Goal: Information Seeking & Learning: Learn about a topic

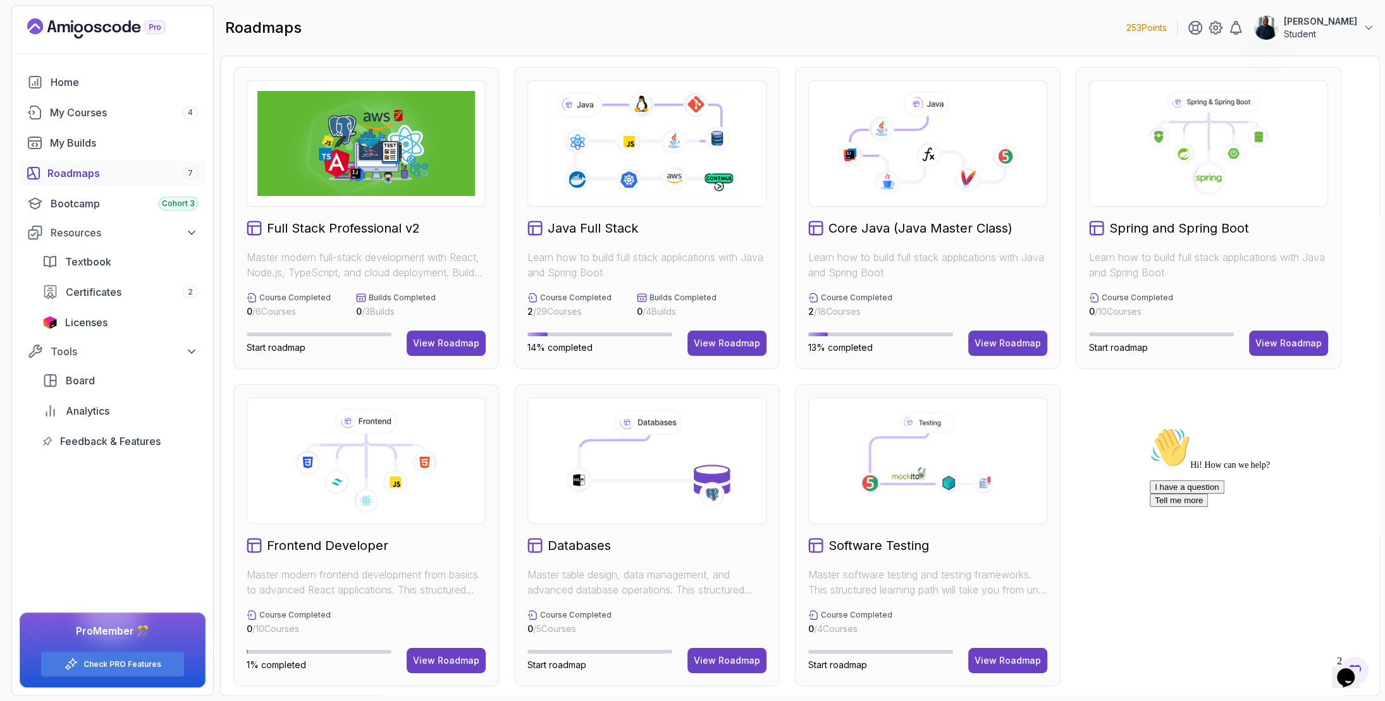
scroll to position [4, 0]
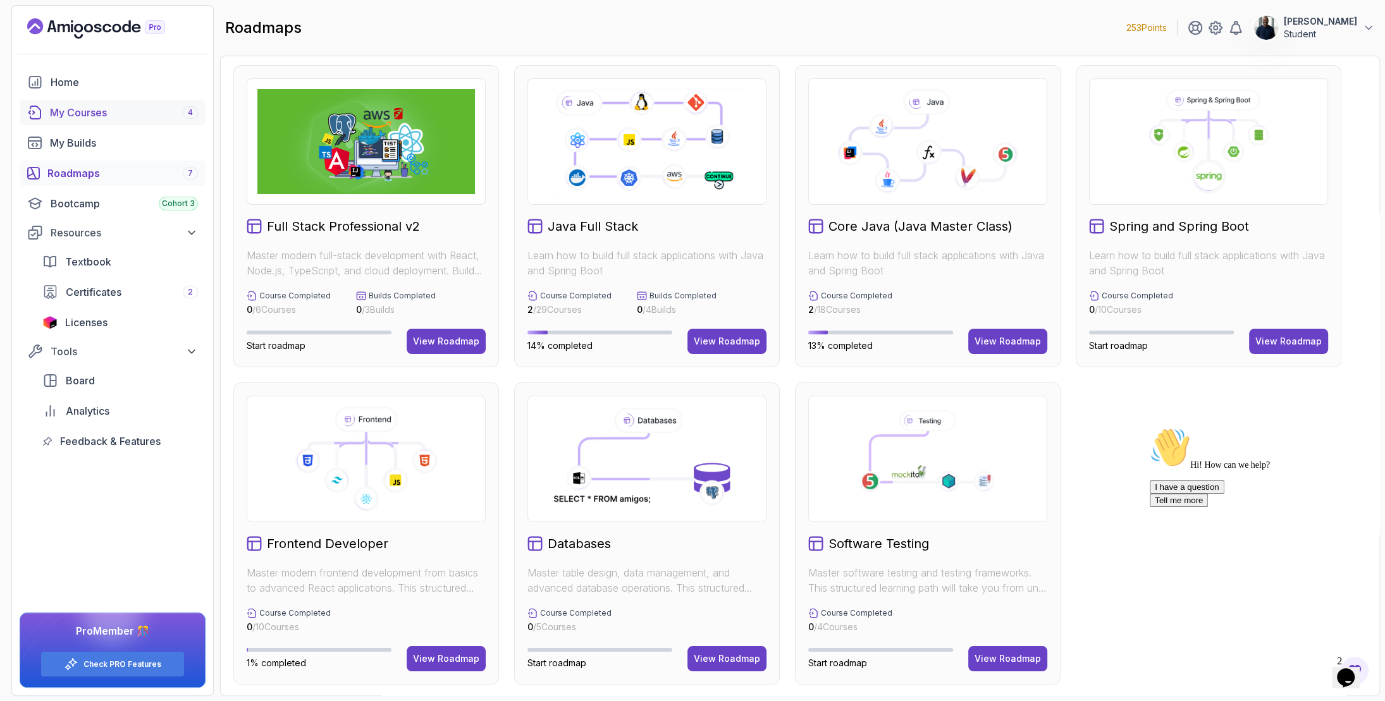
click at [91, 116] on div "My Courses 4" at bounding box center [124, 112] width 148 height 15
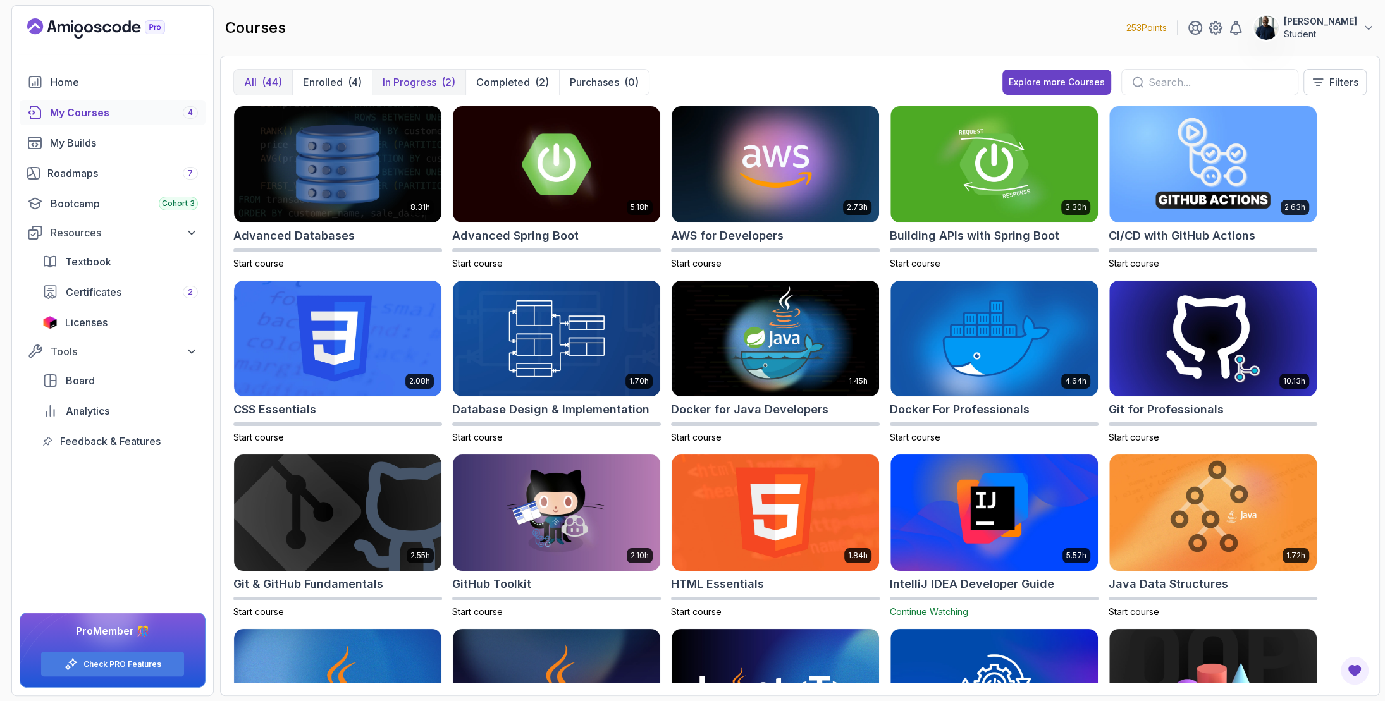
click at [453, 79] on div "(2)" at bounding box center [448, 82] width 14 height 15
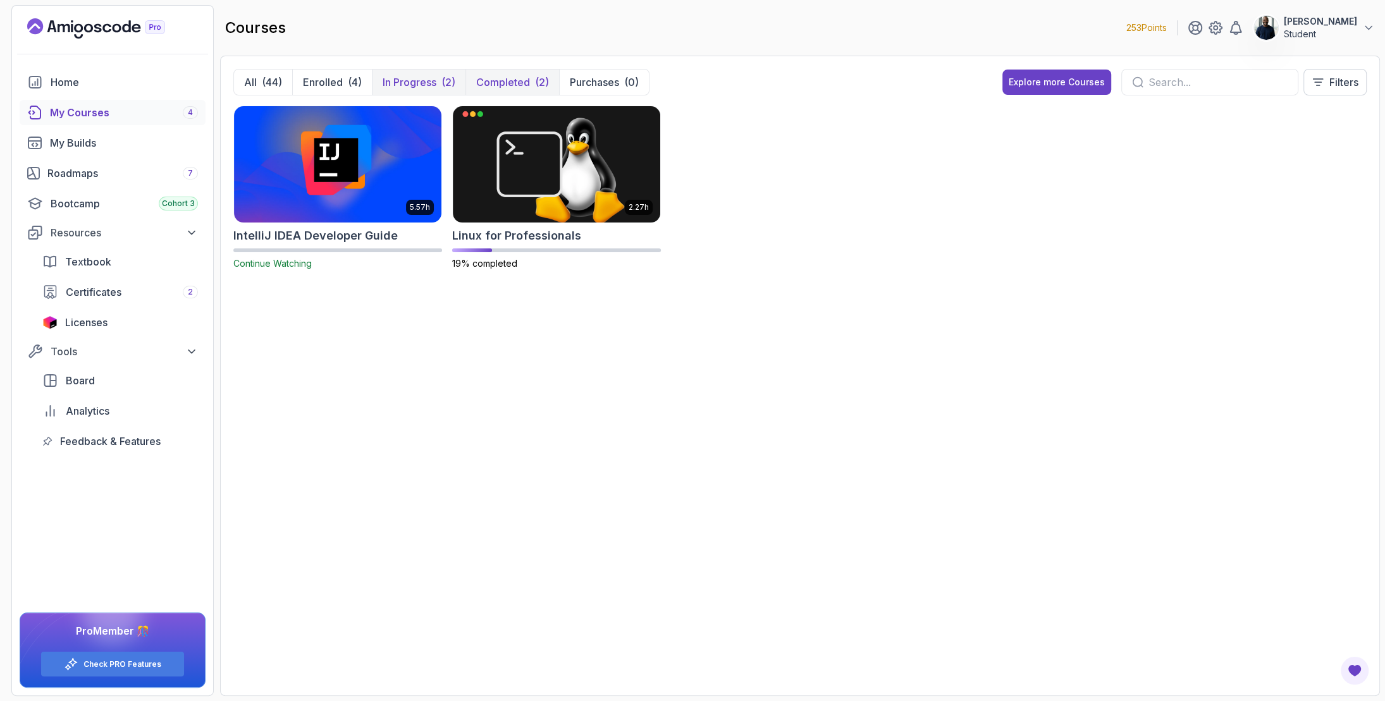
click at [491, 80] on p "Completed" at bounding box center [503, 82] width 54 height 15
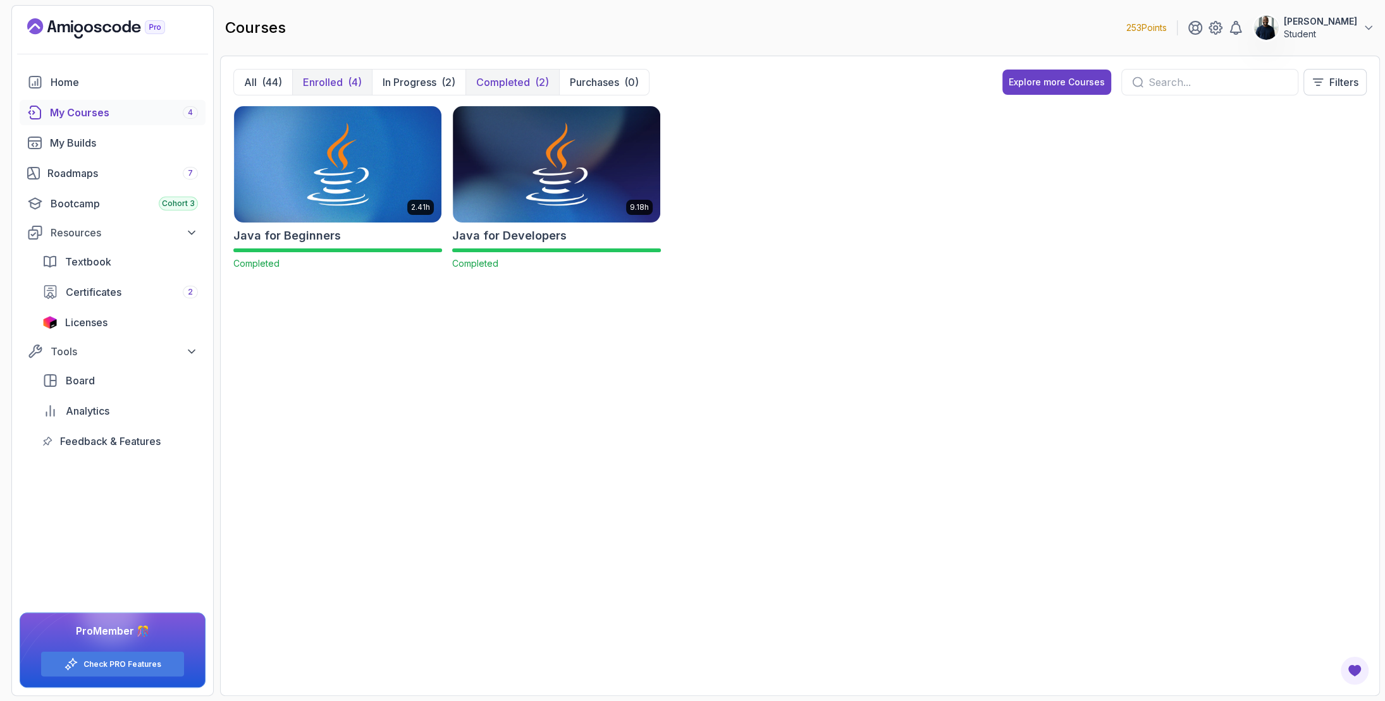
click at [335, 90] on button "Enrolled (4)" at bounding box center [332, 82] width 80 height 25
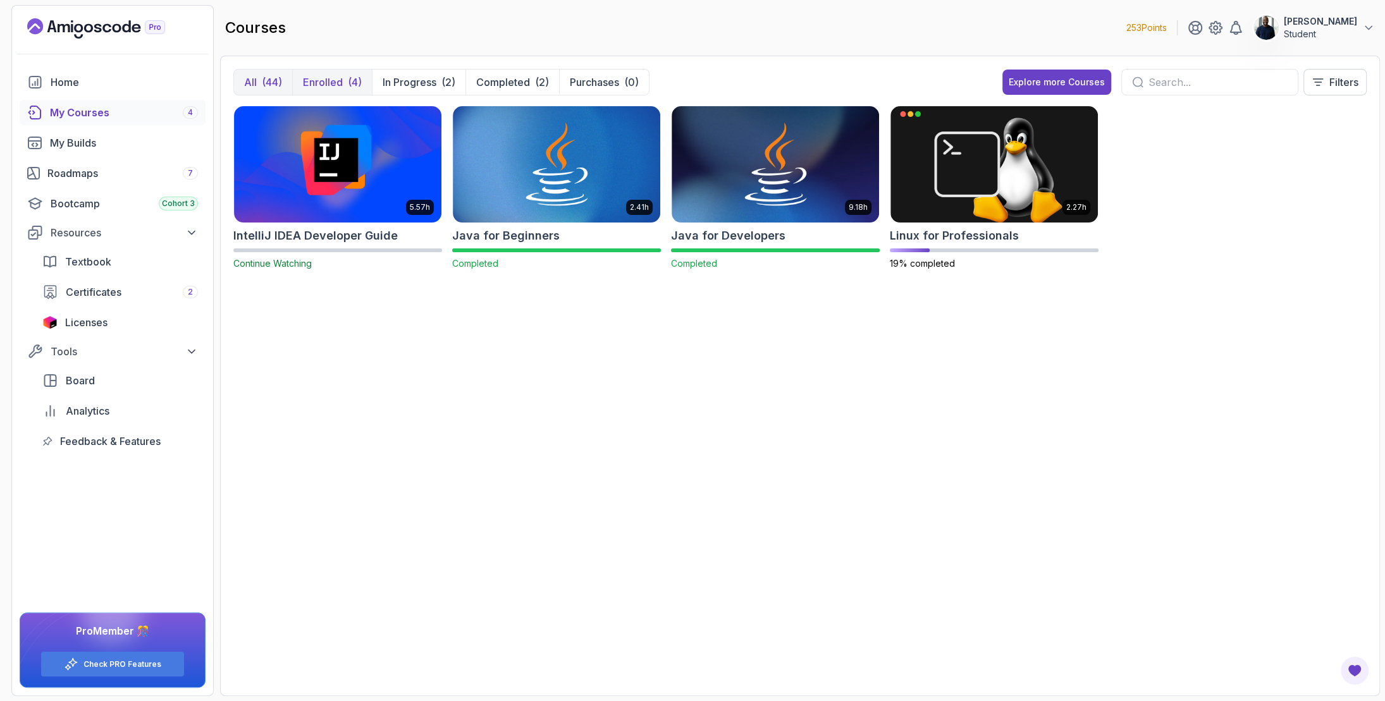
click at [268, 83] on div "(44)" at bounding box center [272, 82] width 20 height 15
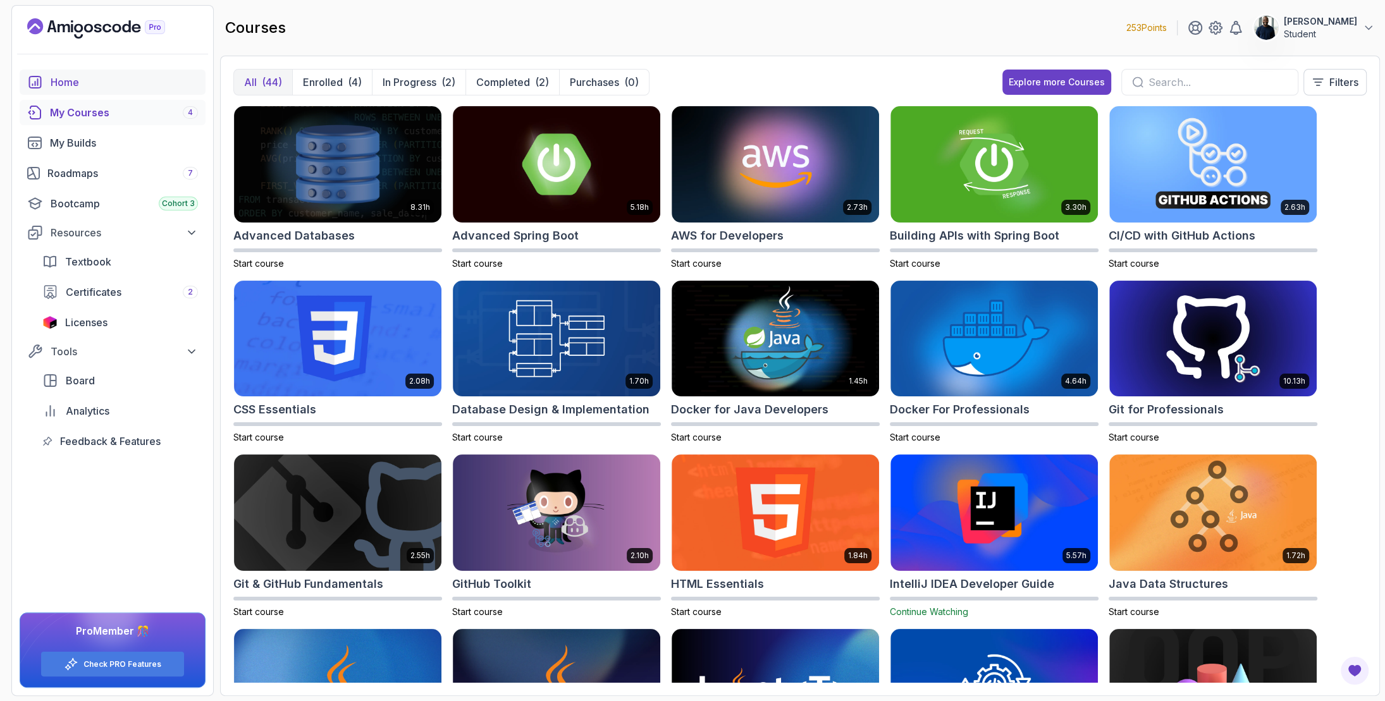
click at [77, 79] on div "Home" at bounding box center [124, 82] width 147 height 15
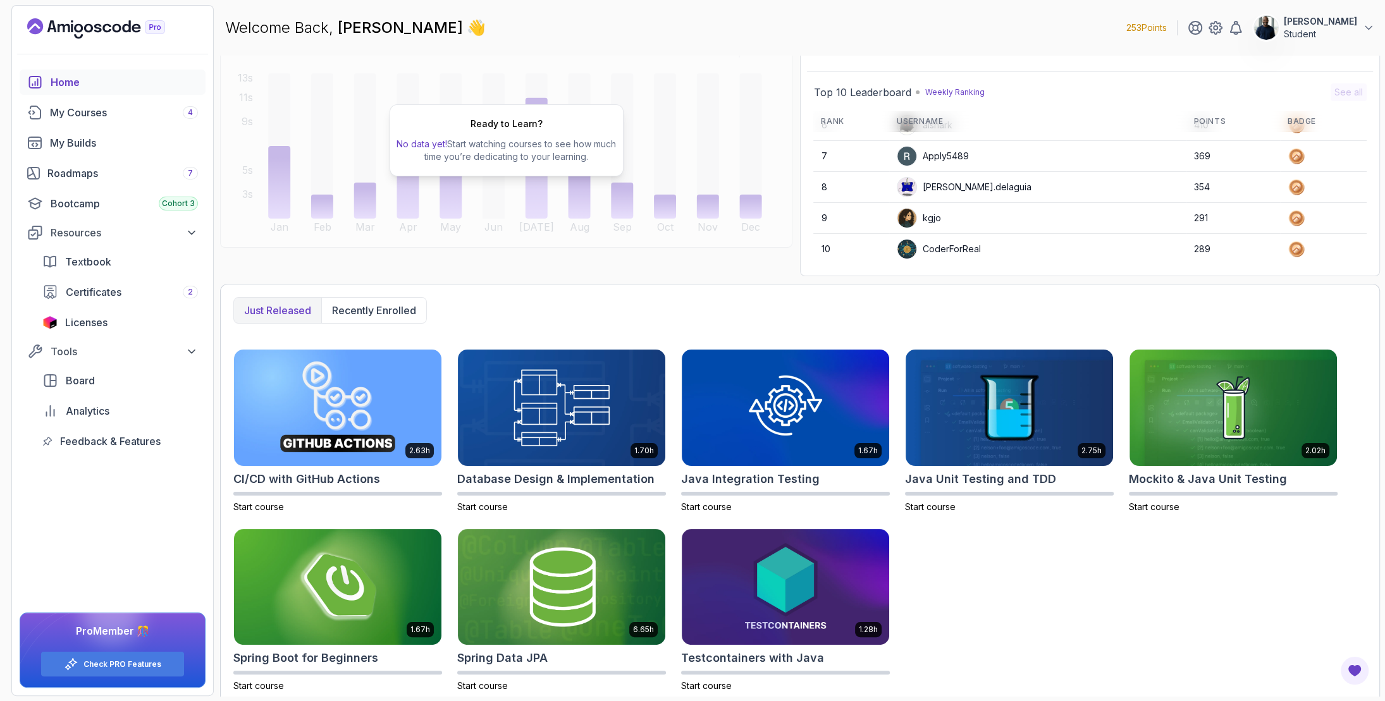
scroll to position [108, 0]
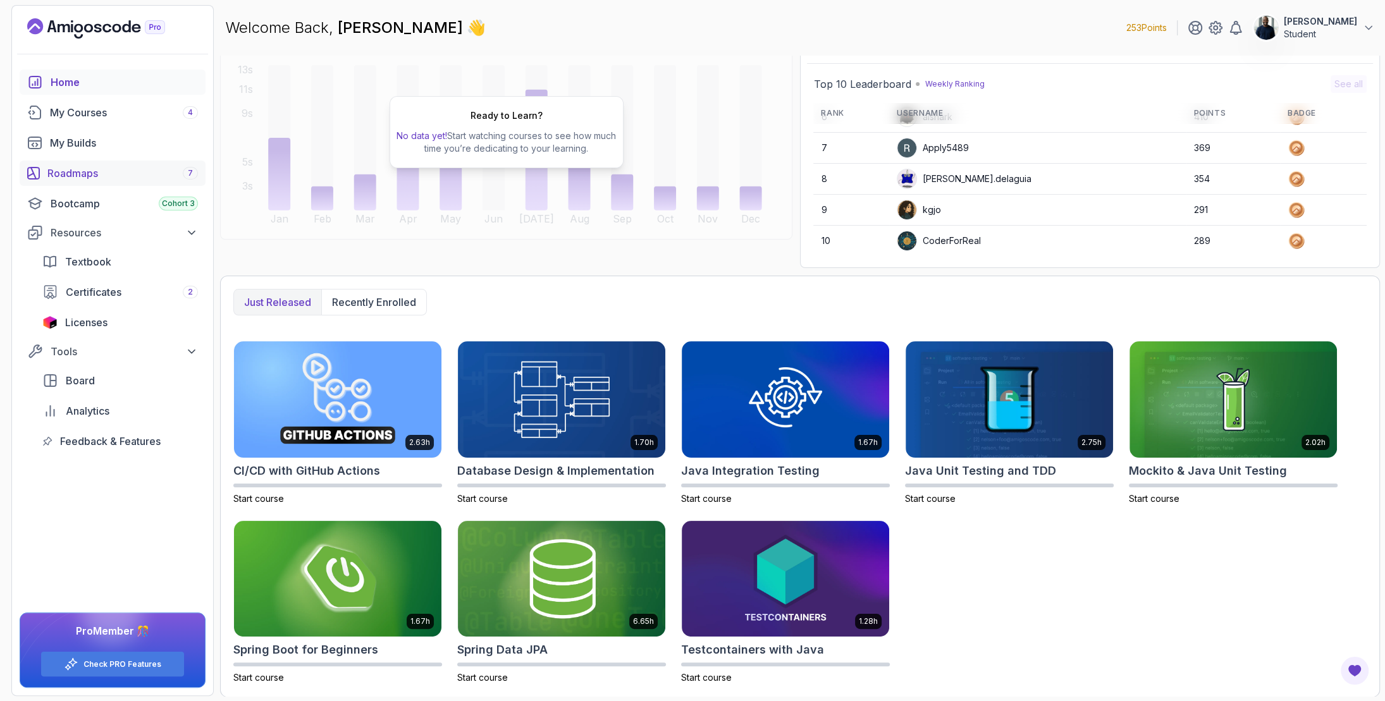
click at [70, 169] on div "Roadmaps 7" at bounding box center [122, 173] width 151 height 15
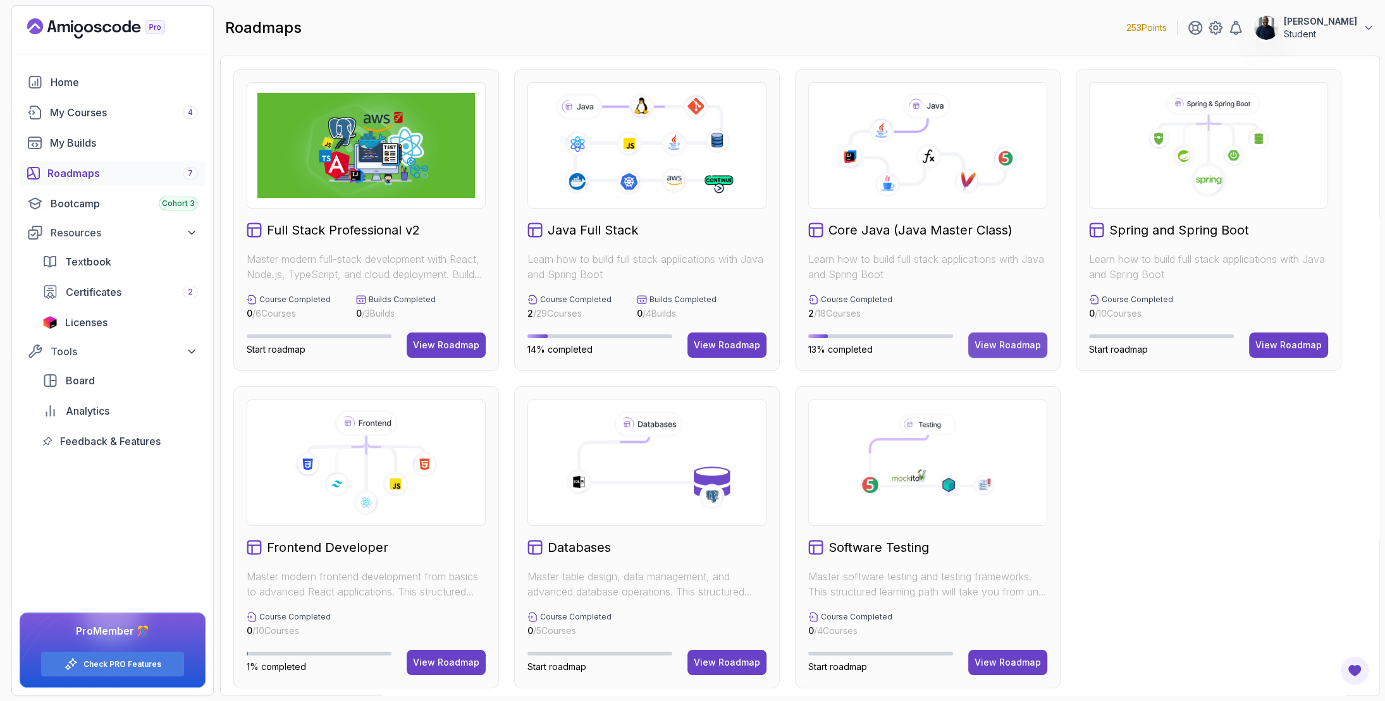
click at [997, 341] on div "View Roadmap" at bounding box center [1008, 345] width 66 height 13
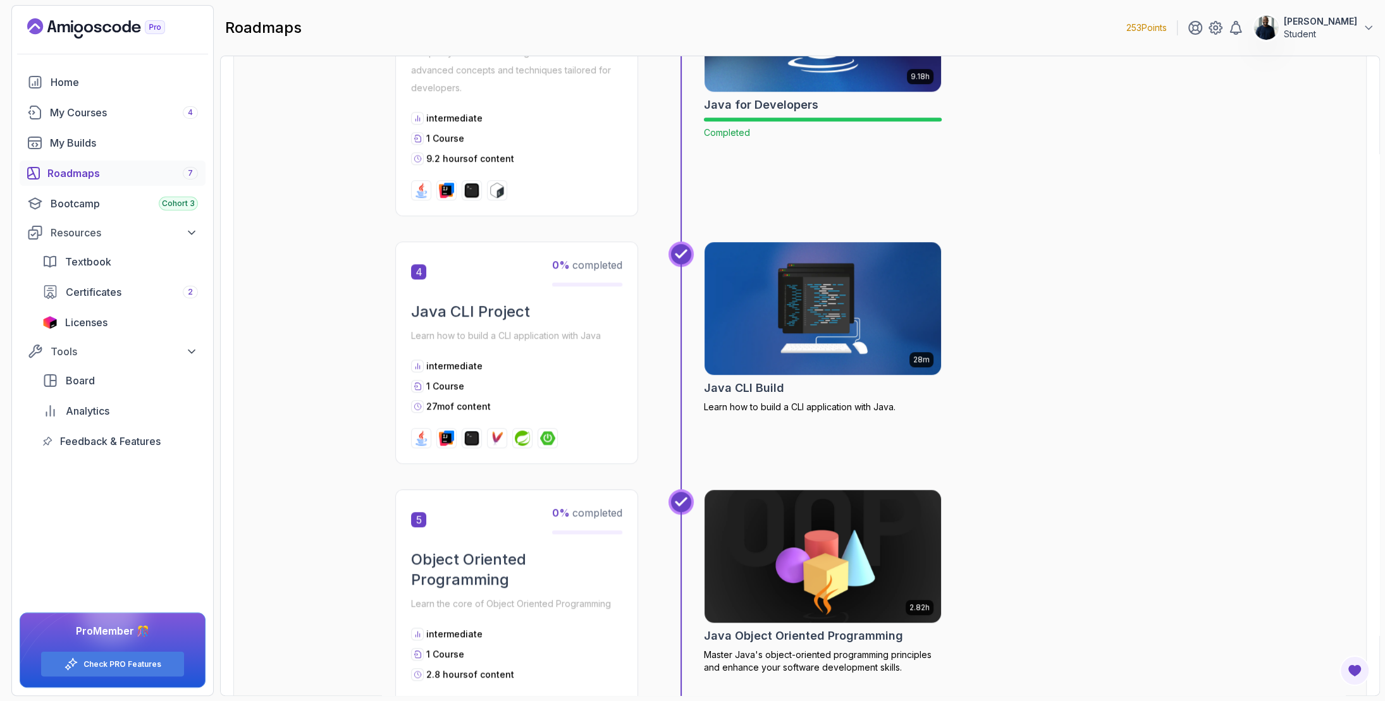
scroll to position [918, 0]
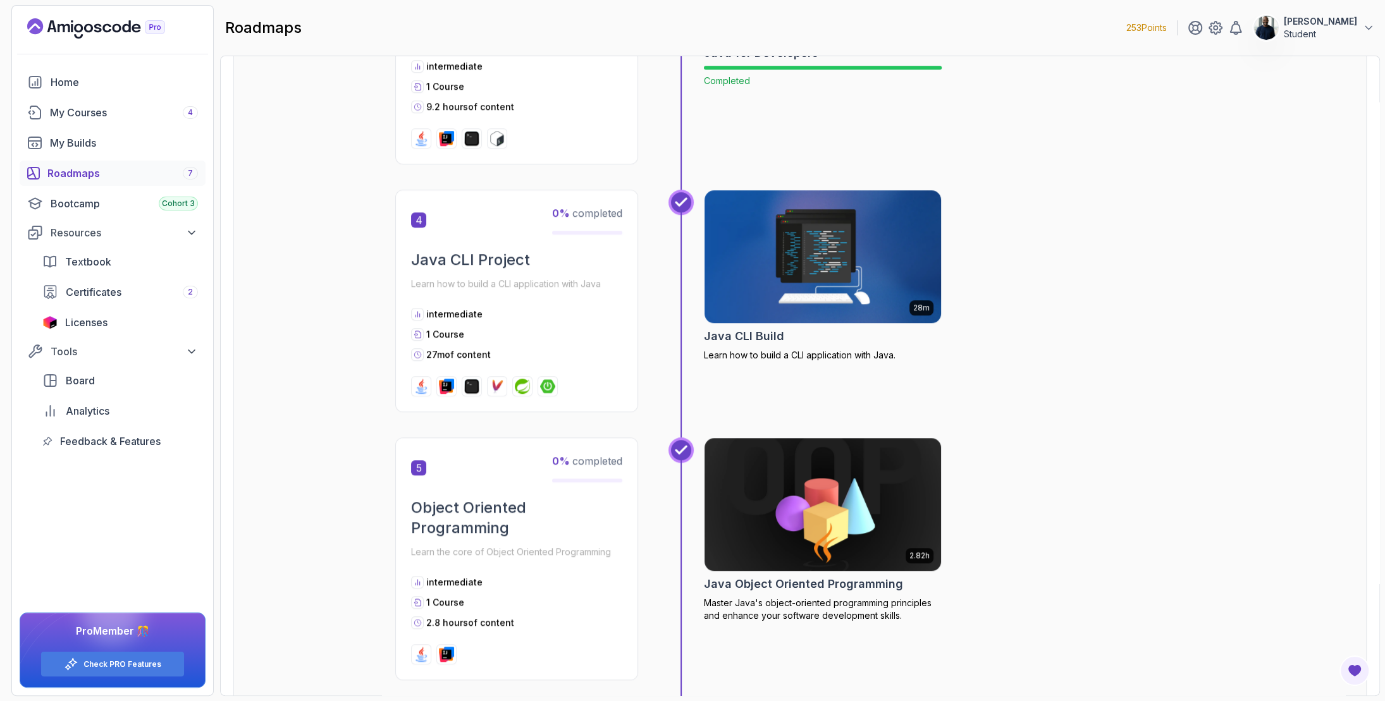
click at [872, 283] on img at bounding box center [823, 256] width 249 height 139
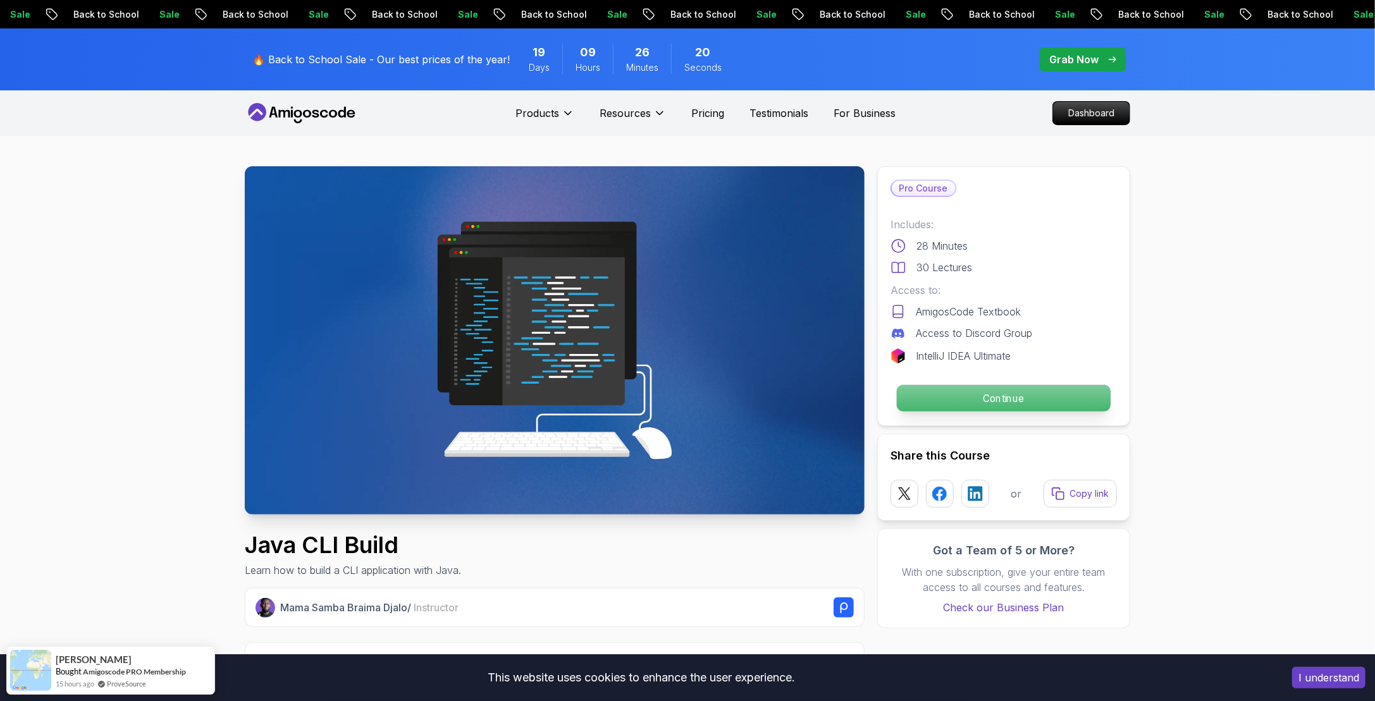
click at [946, 391] on p "Continue" at bounding box center [1004, 398] width 214 height 27
